Goal: Information Seeking & Learning: Learn about a topic

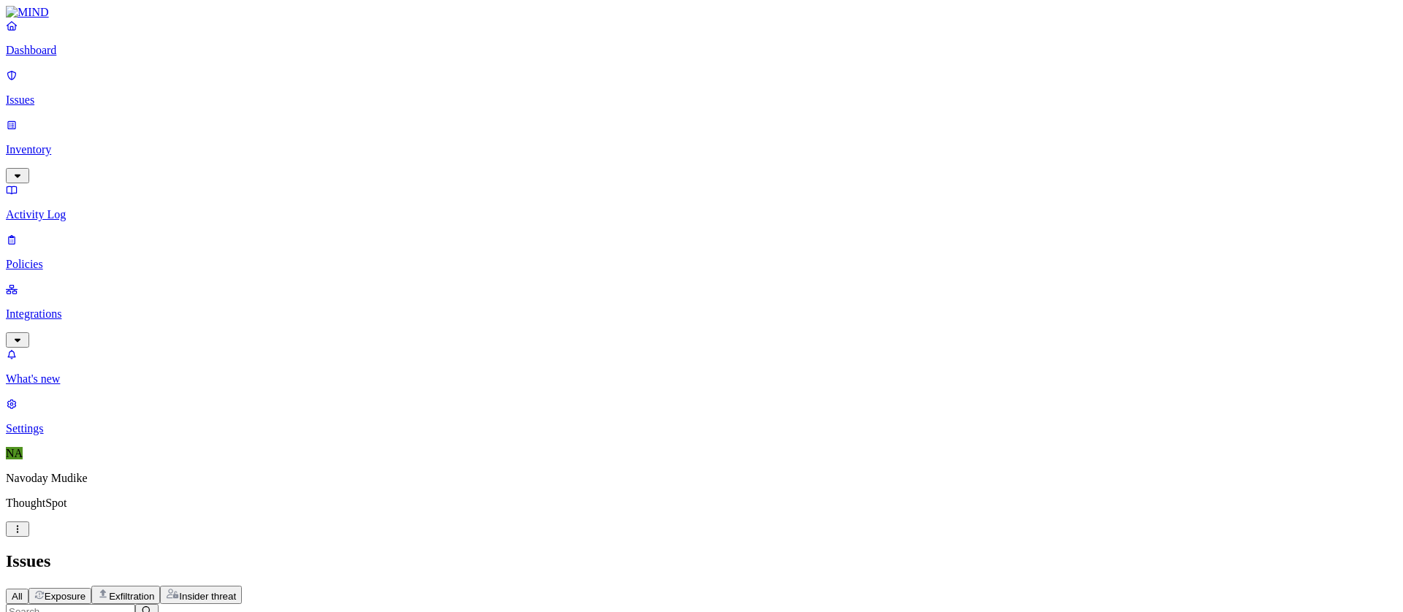
scroll to position [37, 0]
click at [85, 591] on span "Exposure" at bounding box center [65, 596] width 41 height 11
